Goal: Information Seeking & Learning: Learn about a topic

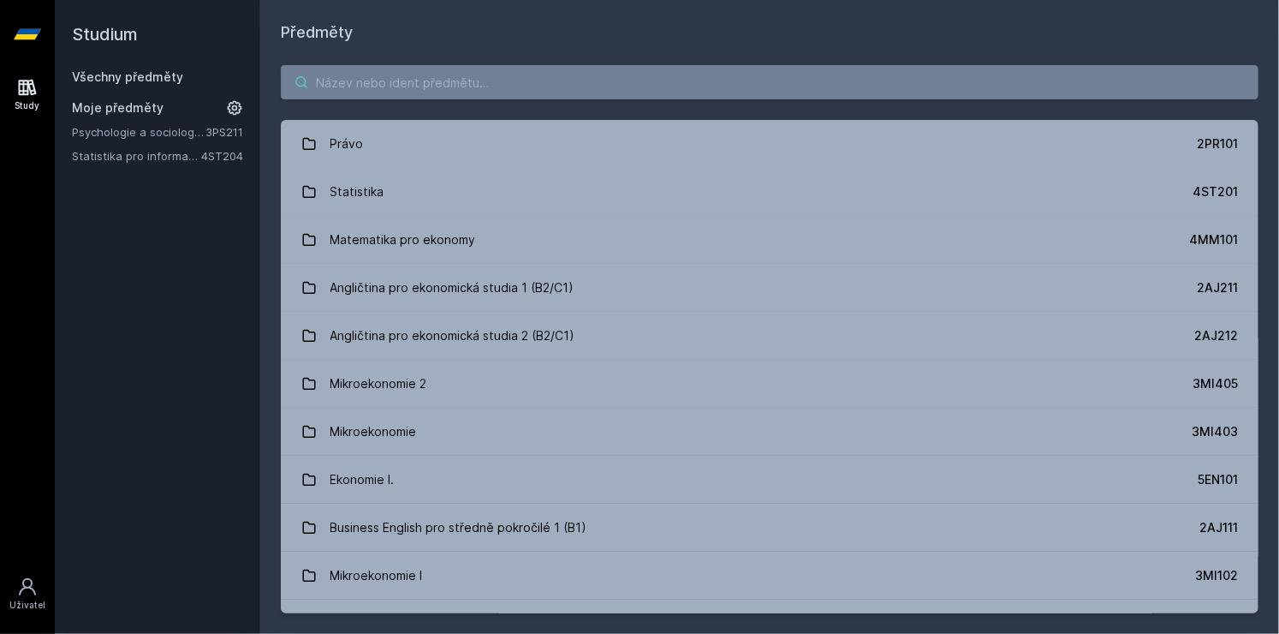
click at [389, 72] on input "search" at bounding box center [770, 82] width 978 height 34
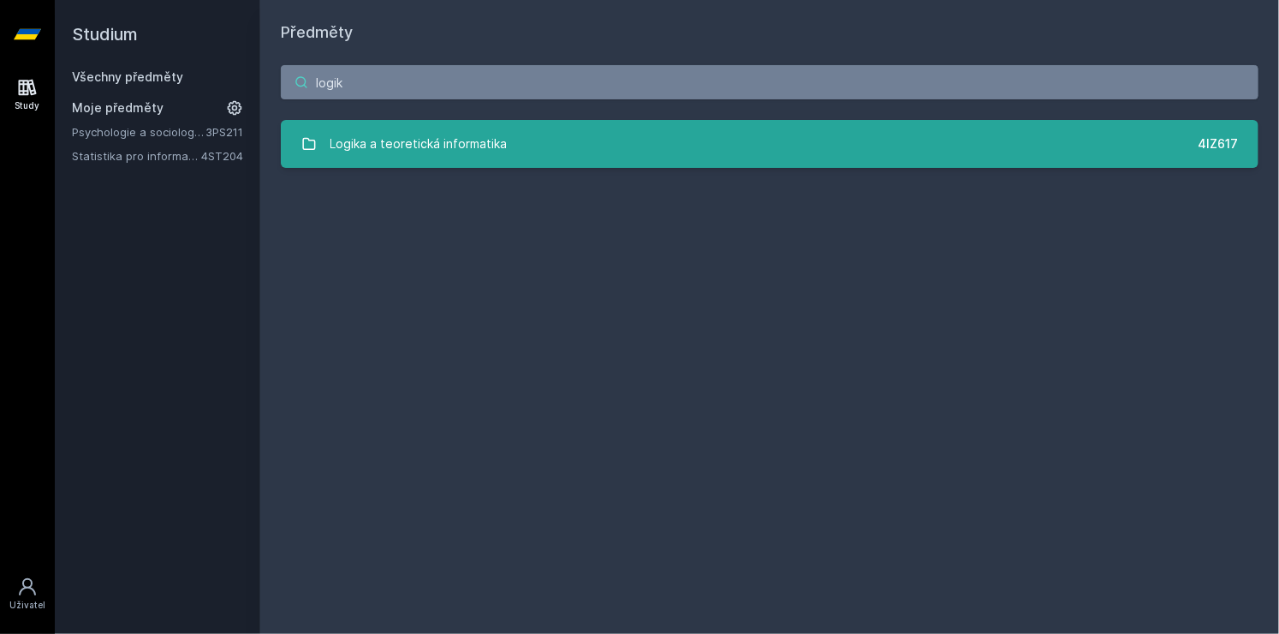
type input "logik"
click at [386, 144] on div "Logika a teoretická informatika" at bounding box center [418, 144] width 177 height 34
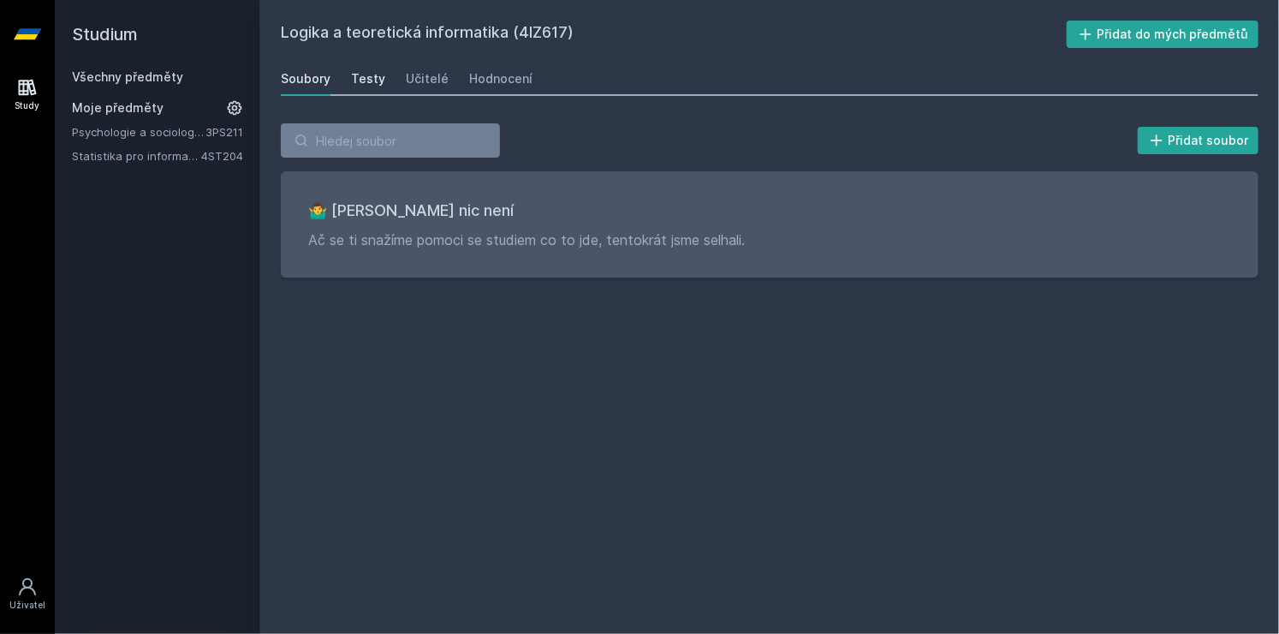
click at [364, 80] on div "Testy" at bounding box center [368, 78] width 34 height 17
click at [421, 80] on div "Učitelé" at bounding box center [427, 78] width 43 height 17
